Goal: Transaction & Acquisition: Obtain resource

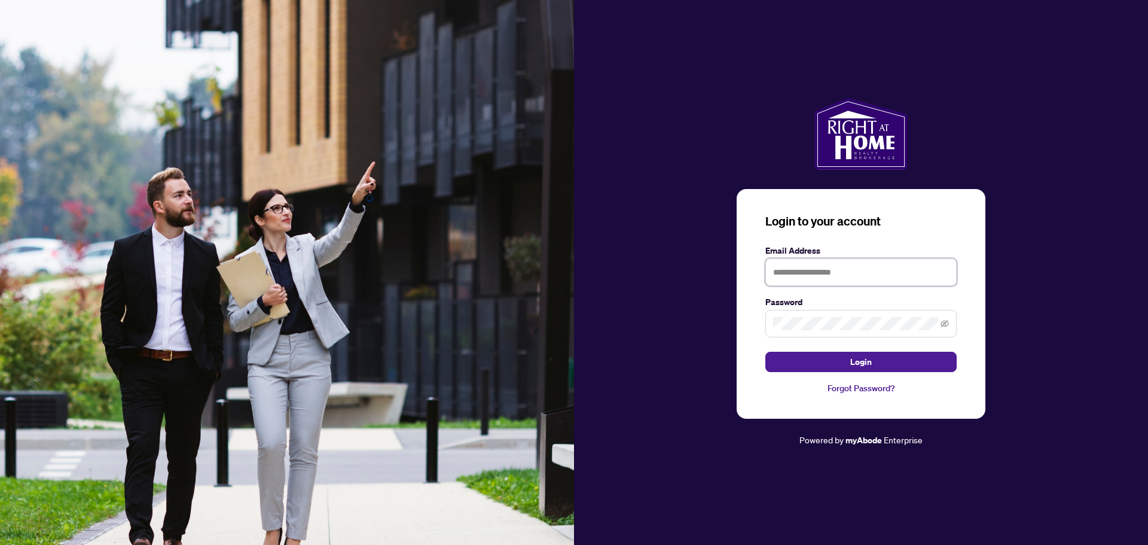
click at [789, 266] on input "text" at bounding box center [860, 272] width 191 height 28
paste input "**********"
type input "**********"
click at [862, 363] on span "Login" at bounding box center [861, 361] width 22 height 19
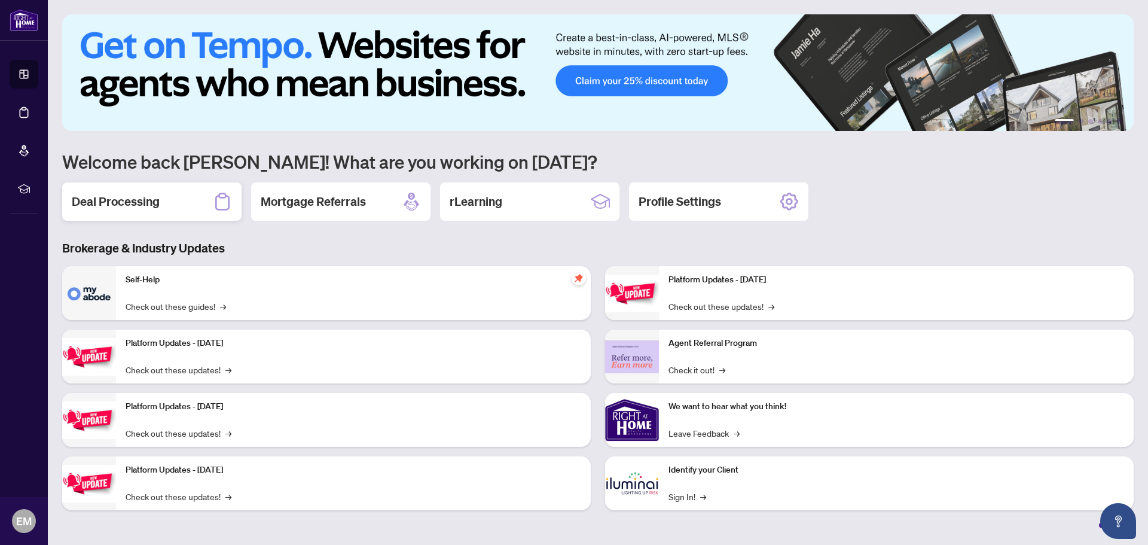
click at [118, 197] on h2 "Deal Processing" at bounding box center [116, 201] width 88 height 17
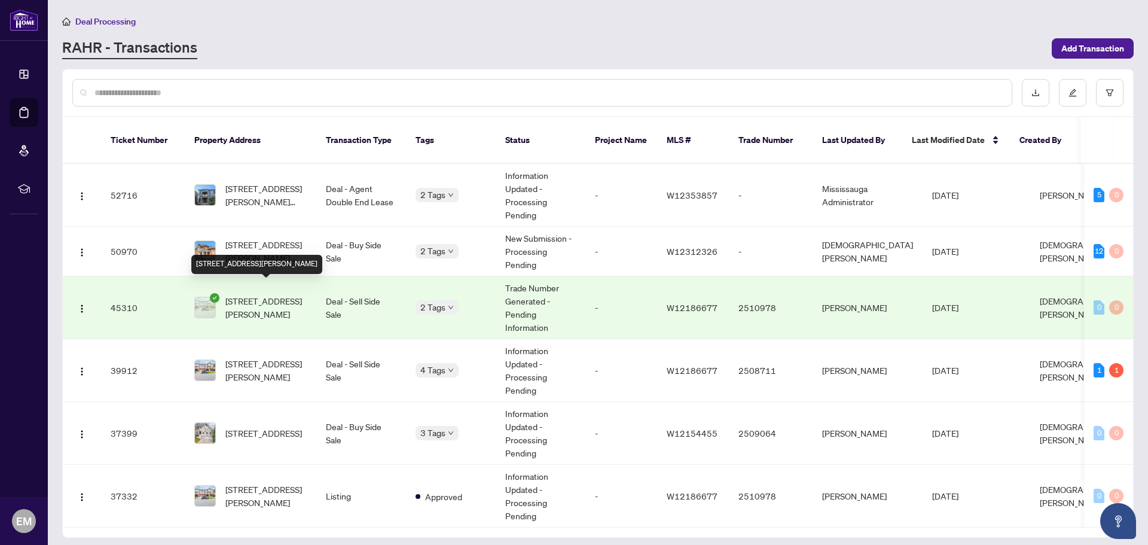
click at [276, 294] on span "[STREET_ADDRESS][PERSON_NAME]" at bounding box center [265, 307] width 81 height 26
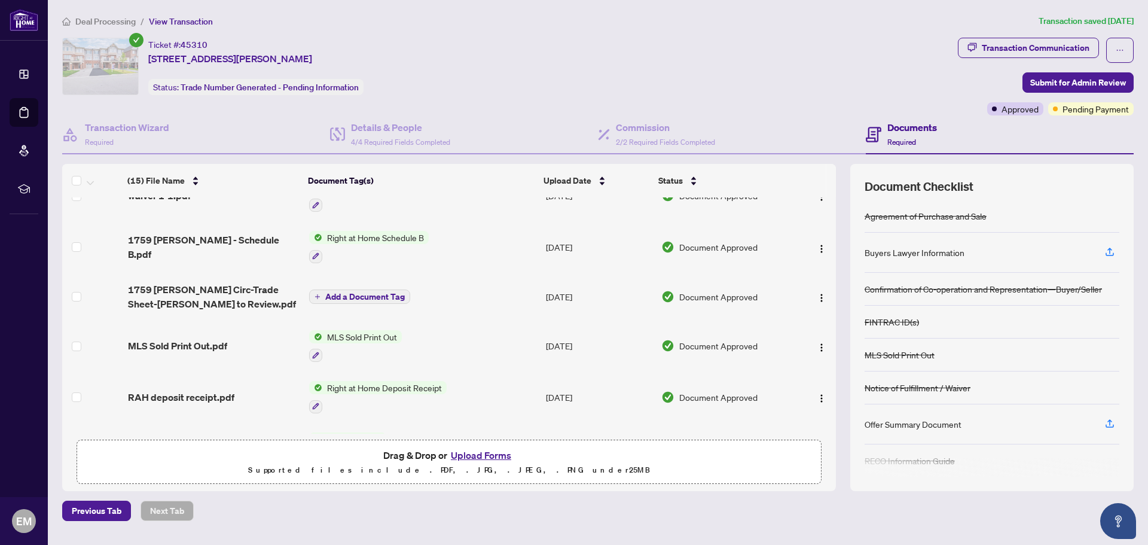
scroll to position [239, 0]
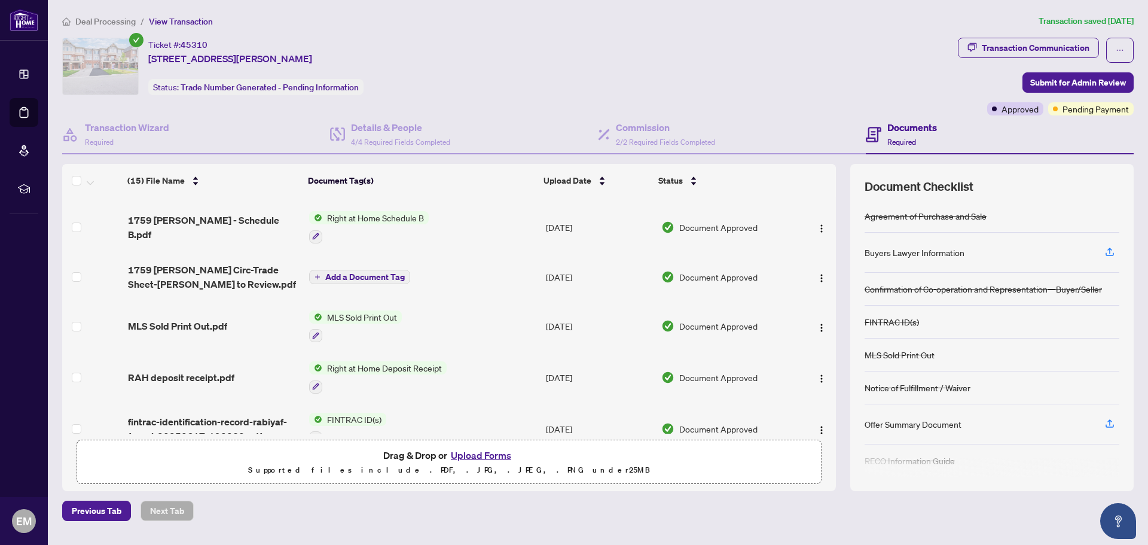
click at [361, 273] on span "Add a Document Tag" at bounding box center [365, 277] width 80 height 8
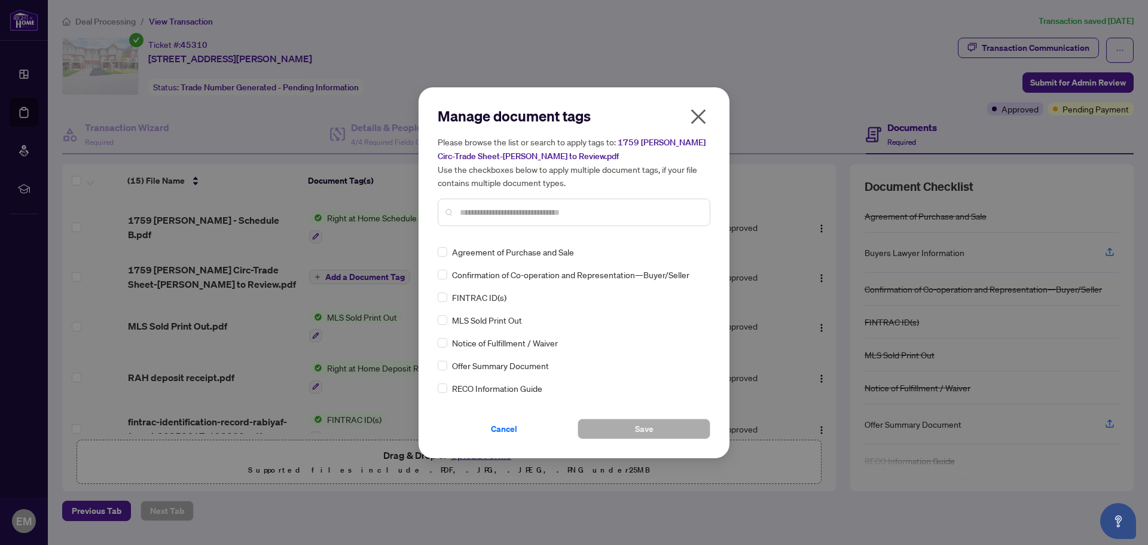
click at [487, 213] on input "text" at bounding box center [580, 212] width 240 height 13
type input "****"
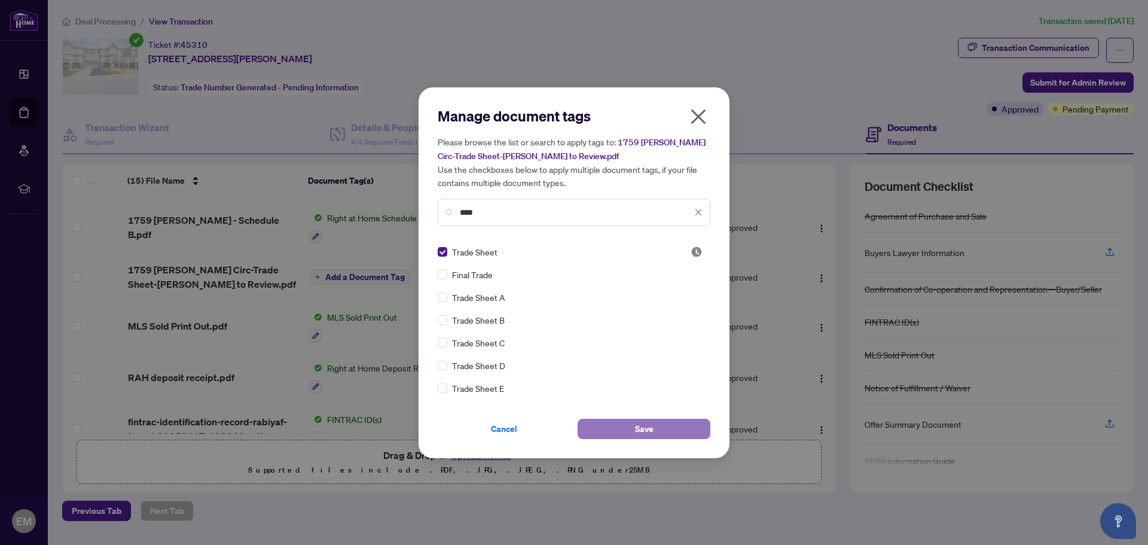
click at [658, 432] on button "Save" at bounding box center [644, 429] width 133 height 20
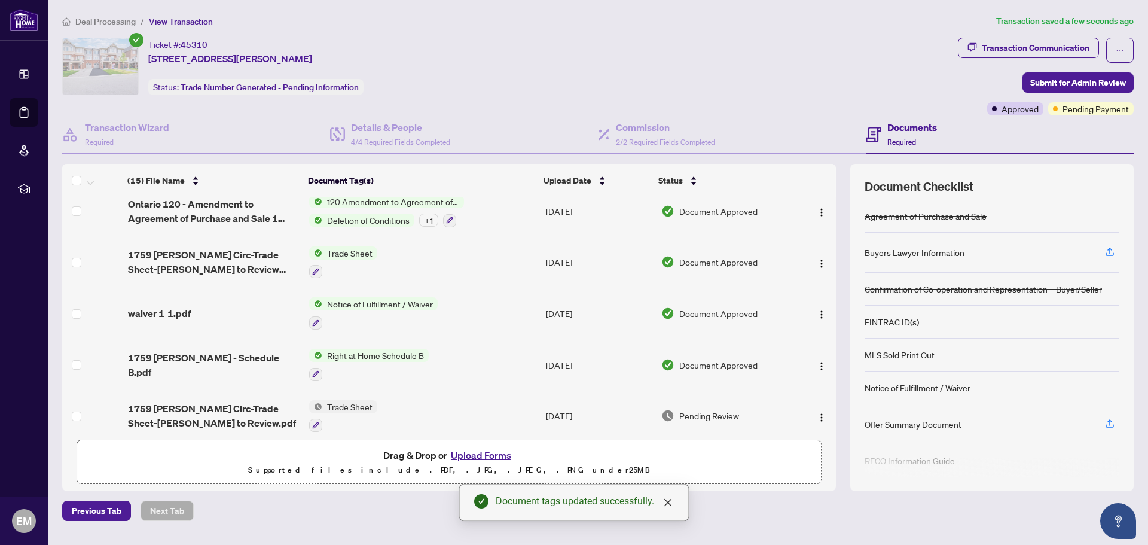
scroll to position [93, 0]
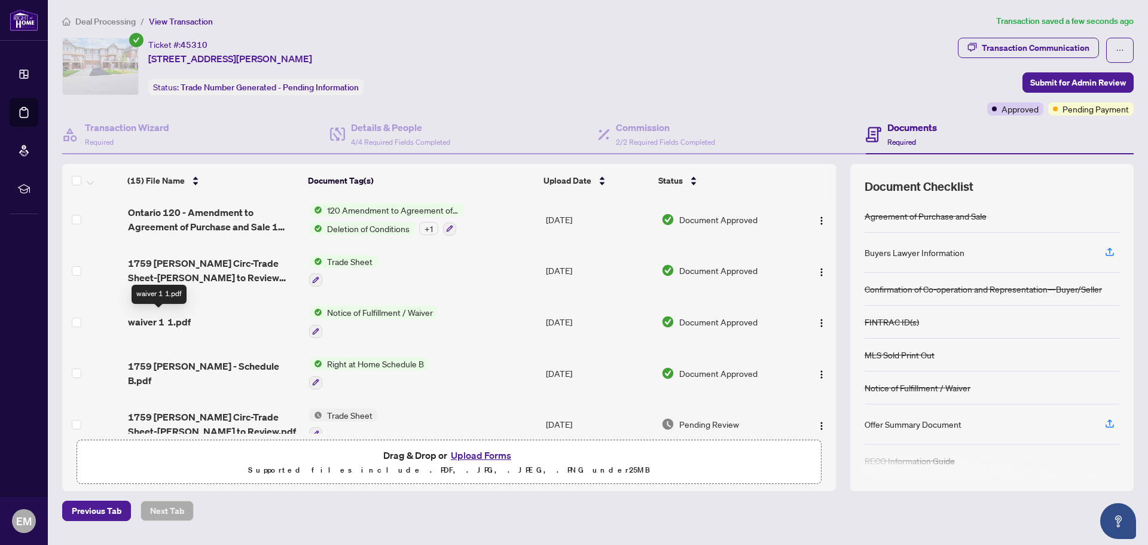
click at [185, 320] on span "waiver 1 1.pdf" at bounding box center [159, 322] width 63 height 14
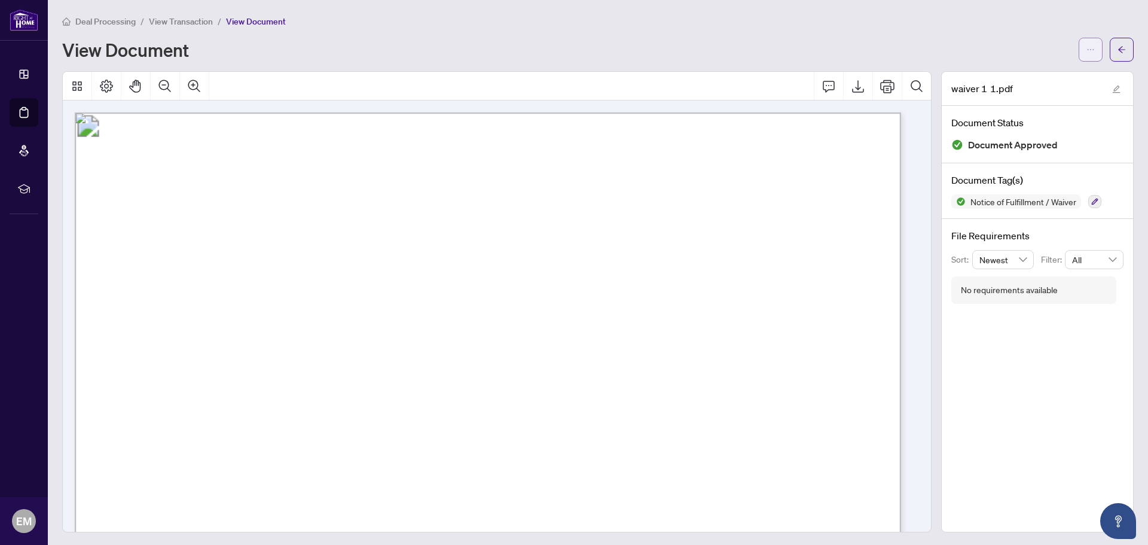
click at [1090, 47] on button "button" at bounding box center [1091, 50] width 24 height 24
click at [1054, 75] on span "Download" at bounding box center [1038, 75] width 91 height 13
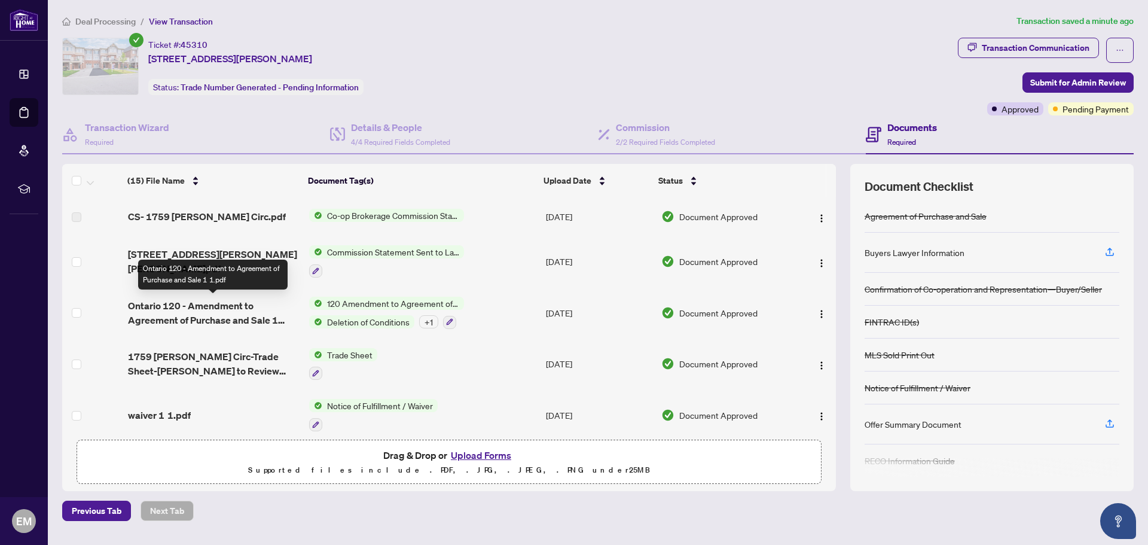
click at [235, 312] on span "Ontario 120 - Amendment to Agreement of Purchase and Sale 1 1.pdf" at bounding box center [214, 312] width 172 height 29
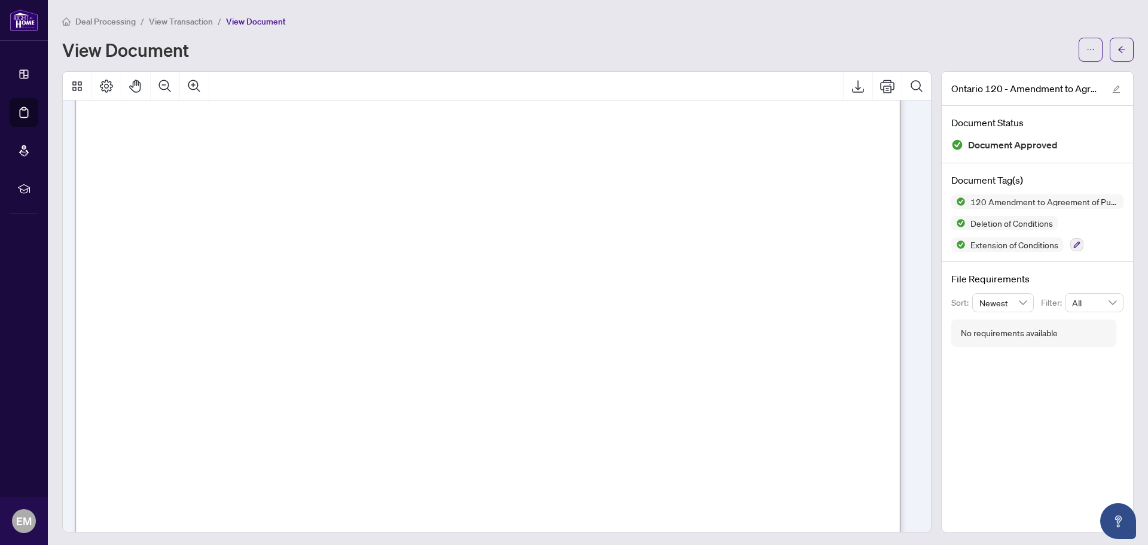
scroll to position [179, 0]
click at [1087, 48] on icon "ellipsis" at bounding box center [1091, 49] width 8 height 8
click at [1043, 80] on span "Download" at bounding box center [1038, 75] width 91 height 13
